Goal: Task Accomplishment & Management: Manage account settings

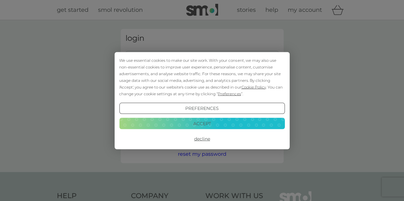
type input "[PERSON_NAME][EMAIL_ADDRESS][PERSON_NAME][DOMAIN_NAME]"
click at [204, 140] on button "Decline" at bounding box center [201, 138] width 165 height 11
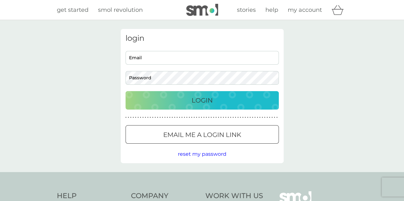
type input "[PERSON_NAME][EMAIL_ADDRESS][PERSON_NAME][DOMAIN_NAME]"
click at [200, 101] on p "Login" at bounding box center [202, 100] width 21 height 10
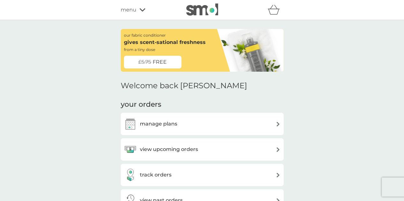
click at [198, 153] on div "view upcoming orders" at bounding box center [202, 149] width 156 height 13
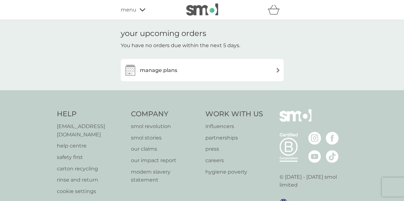
click at [236, 70] on div "manage plans" at bounding box center [202, 70] width 156 height 13
click at [143, 9] on icon at bounding box center [143, 9] width 6 height 3
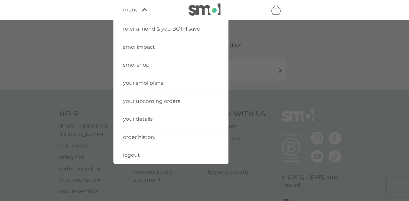
click at [141, 117] on span "your details" at bounding box center [138, 119] width 30 height 6
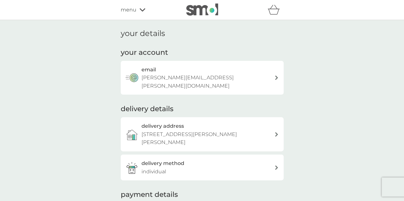
click at [225, 122] on div "delivery address 77 Patrick Way, Wendover Park, Aylesbury, HP21 9XJ" at bounding box center [207, 134] width 133 height 25
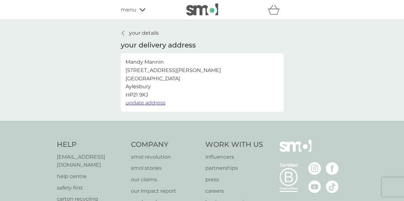
click at [145, 105] on span "update address" at bounding box center [145, 103] width 40 height 6
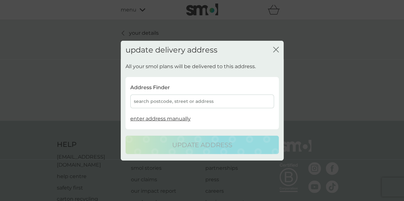
click at [146, 102] on div "search postcode, street or address" at bounding box center [202, 102] width 144 height 14
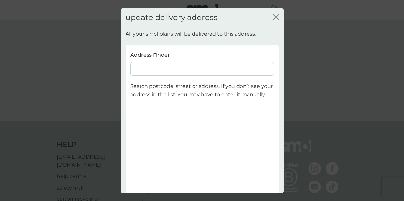
click at [140, 66] on input at bounding box center [202, 69] width 144 height 14
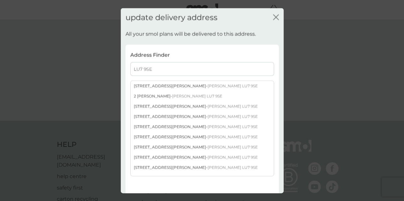
type input "LU7 9SE"
click at [148, 138] on div "6 Vesta Grove - Leighton Buzzard LU7 9SE" at bounding box center [202, 137] width 143 height 10
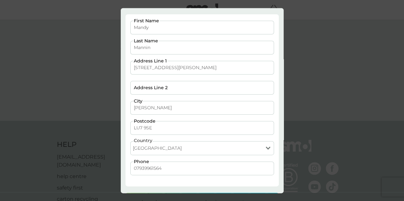
scroll to position [54, 0]
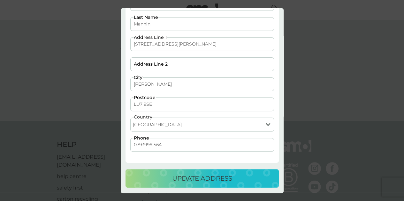
click at [210, 178] on p "update address" at bounding box center [202, 179] width 60 height 10
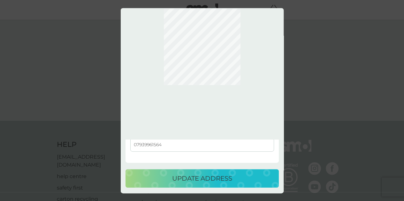
scroll to position [0, 0]
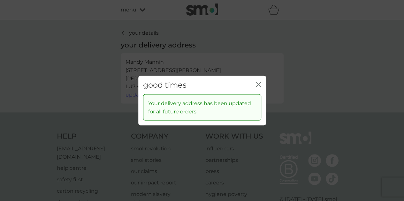
click at [258, 81] on div "close" at bounding box center [258, 84] width 6 height 9
click at [259, 79] on div "good times close" at bounding box center [202, 85] width 128 height 19
click at [258, 85] on icon "close" at bounding box center [259, 84] width 3 height 5
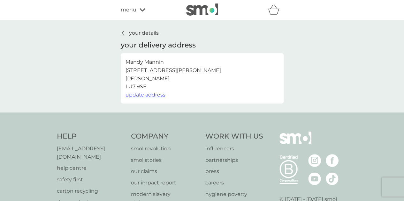
click at [140, 35] on p "your details" at bounding box center [144, 33] width 30 height 8
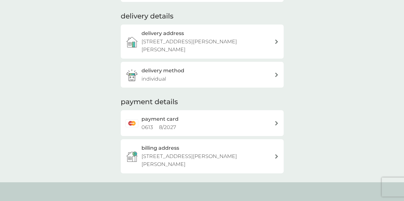
scroll to position [102, 0]
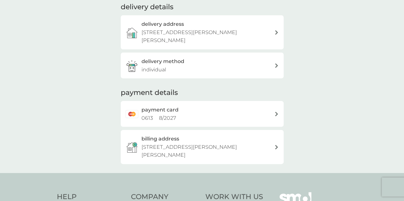
click at [177, 135] on h3 "billing address" at bounding box center [160, 139] width 38 height 8
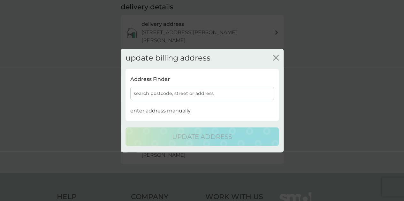
click at [176, 93] on div "search postcode, street or address" at bounding box center [202, 94] width 144 height 14
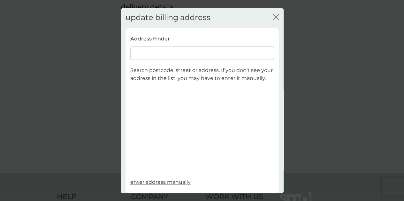
click at [148, 52] on input at bounding box center [202, 53] width 144 height 14
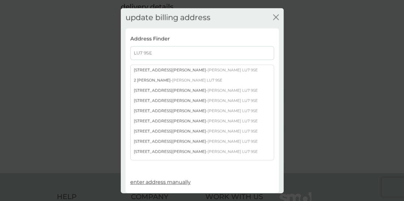
type input "LU7 9SE"
click at [140, 119] on div "6 Vesta Grove - Leighton Buzzard LU7 9SE" at bounding box center [202, 121] width 143 height 10
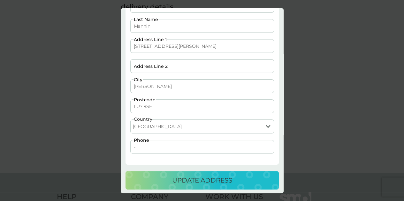
scroll to position [38, 0]
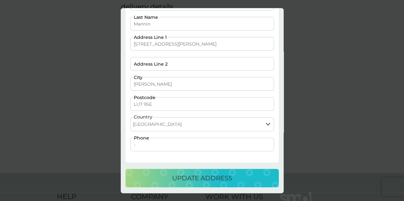
click at [142, 145] on input "-" at bounding box center [202, 145] width 144 height 14
type input "07939961564"
click at [207, 180] on p "update address" at bounding box center [202, 179] width 60 height 10
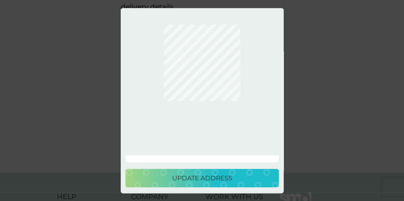
scroll to position [0, 0]
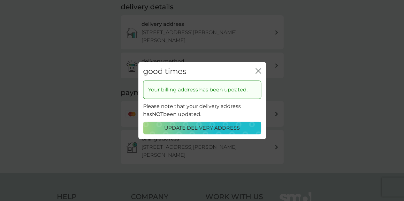
click at [197, 126] on p "update delivery address" at bounding box center [202, 128] width 76 height 8
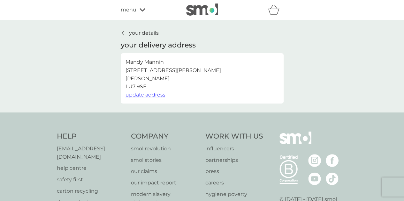
click at [143, 30] on p "your details" at bounding box center [144, 33] width 30 height 8
